Goal: Find specific page/section: Find specific page/section

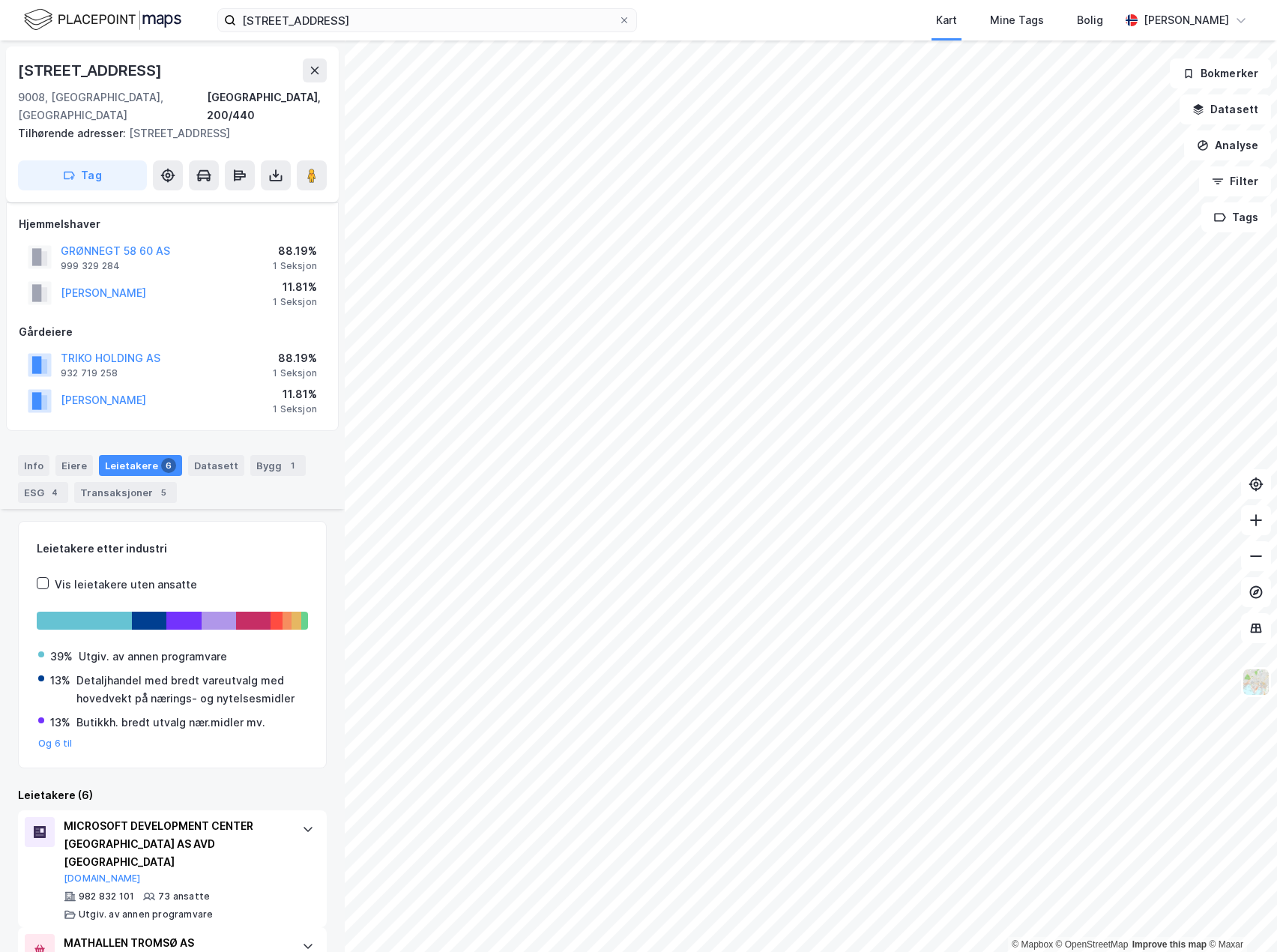
scroll to position [380, 0]
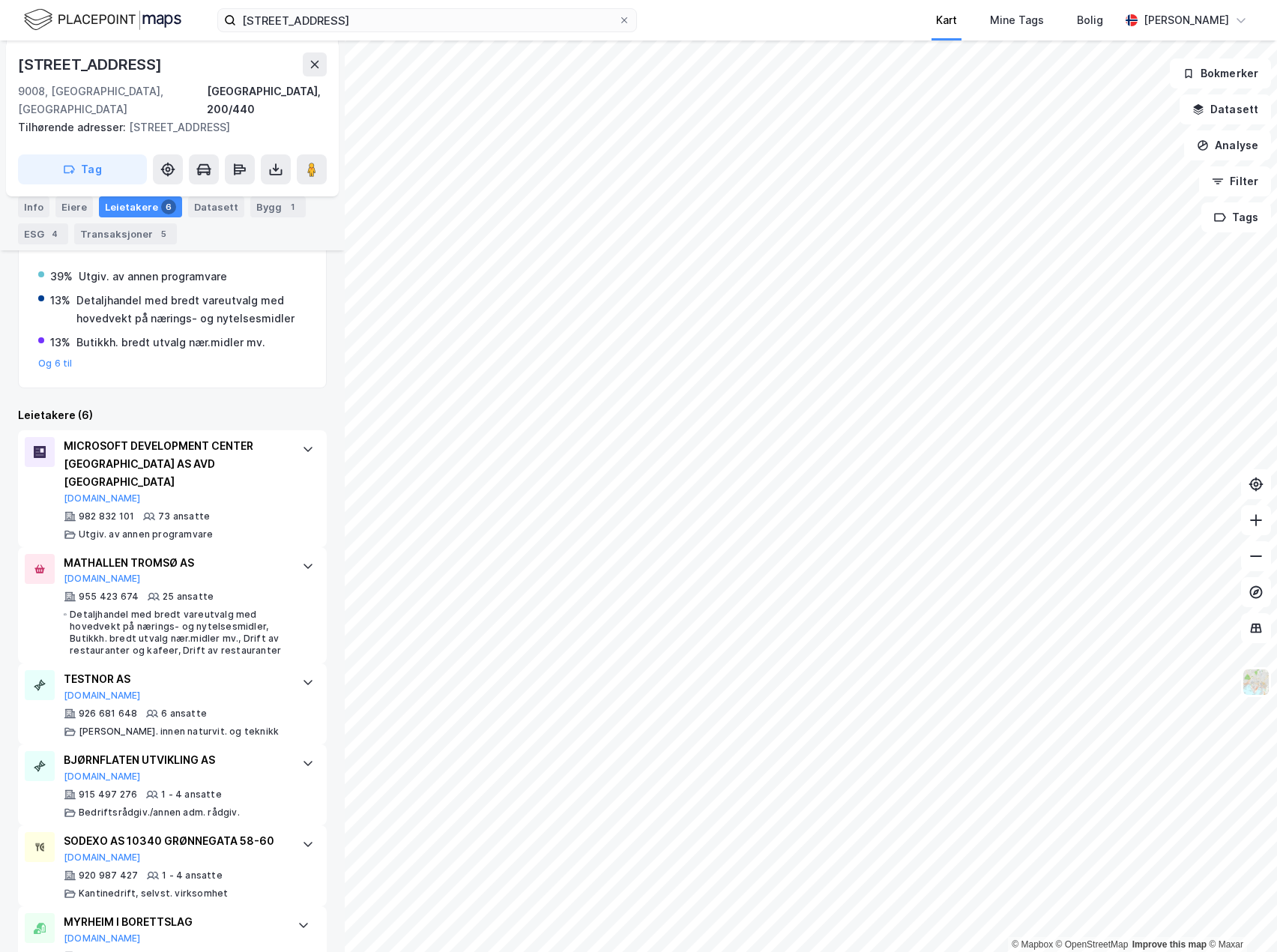
click at [923, 13] on div "storgata 66 tromsø Kart Mine Tags Bolig Sondre Hjelmevoll © Mapbox © OpenStreet…" at bounding box center [638, 476] width 1277 height 952
